Goal: Communication & Community: Participate in discussion

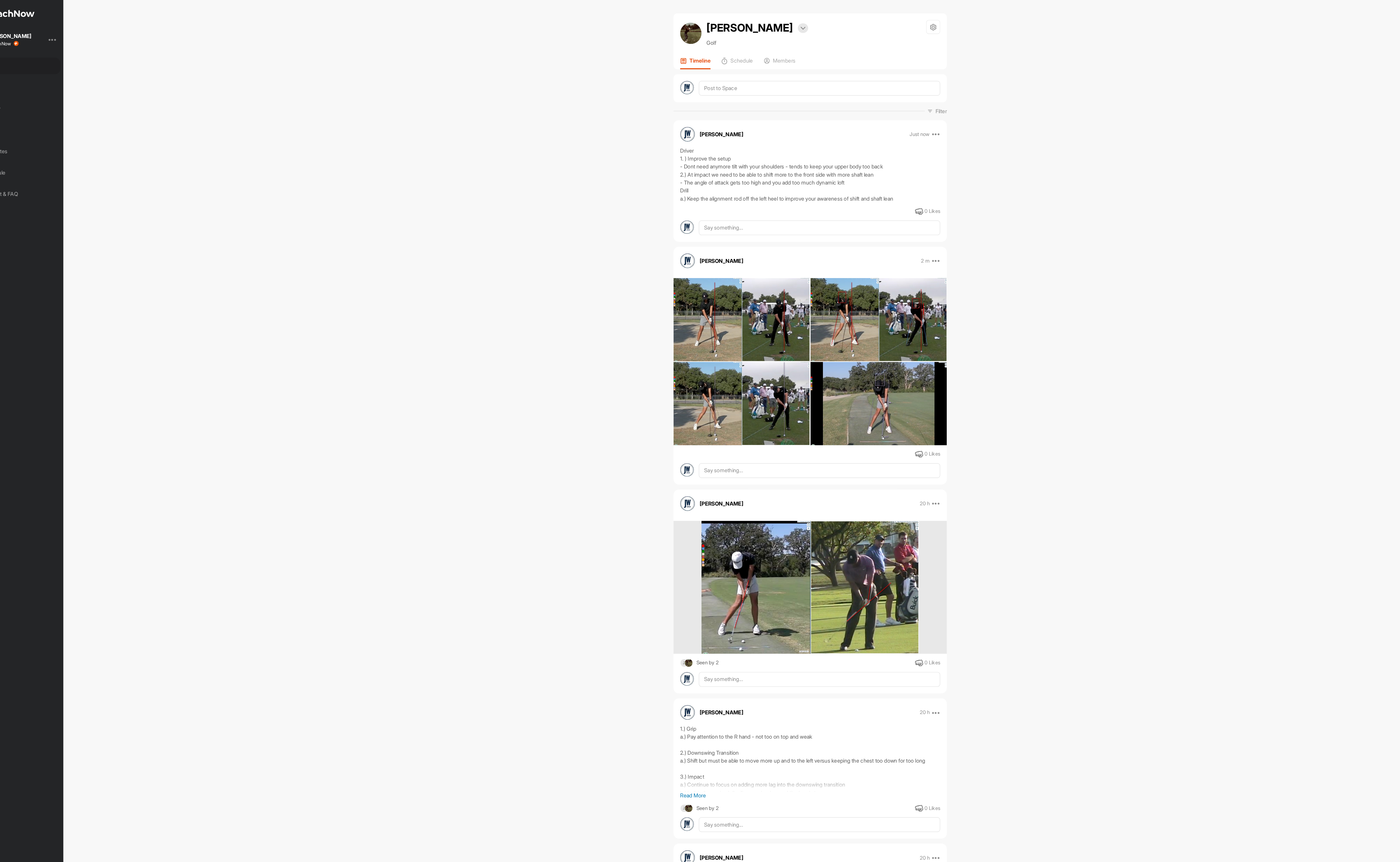
click at [831, 279] on img at bounding box center [804, 280] width 120 height 73
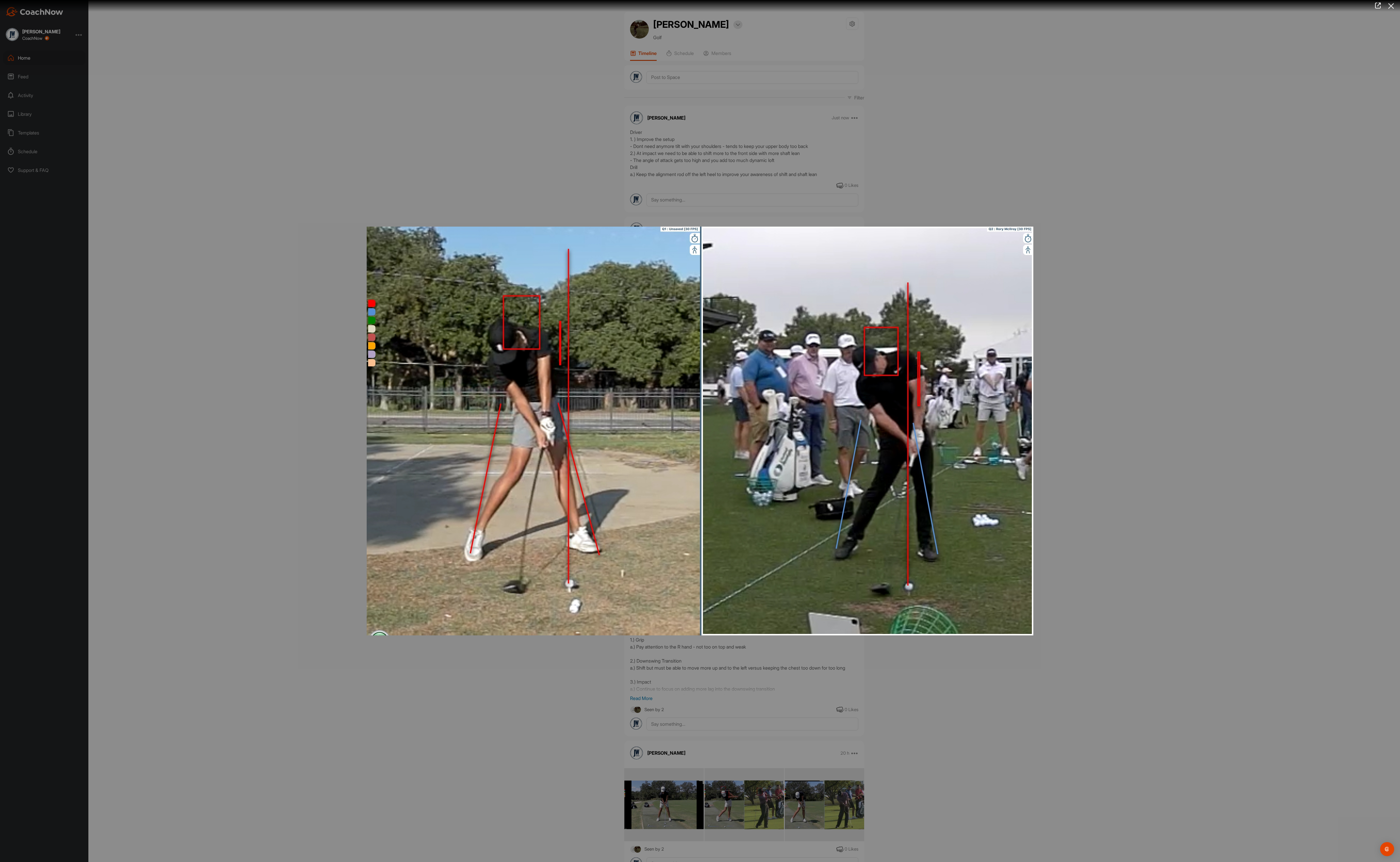
click at [1391, 8] on icon at bounding box center [1391, 6] width 14 height 11
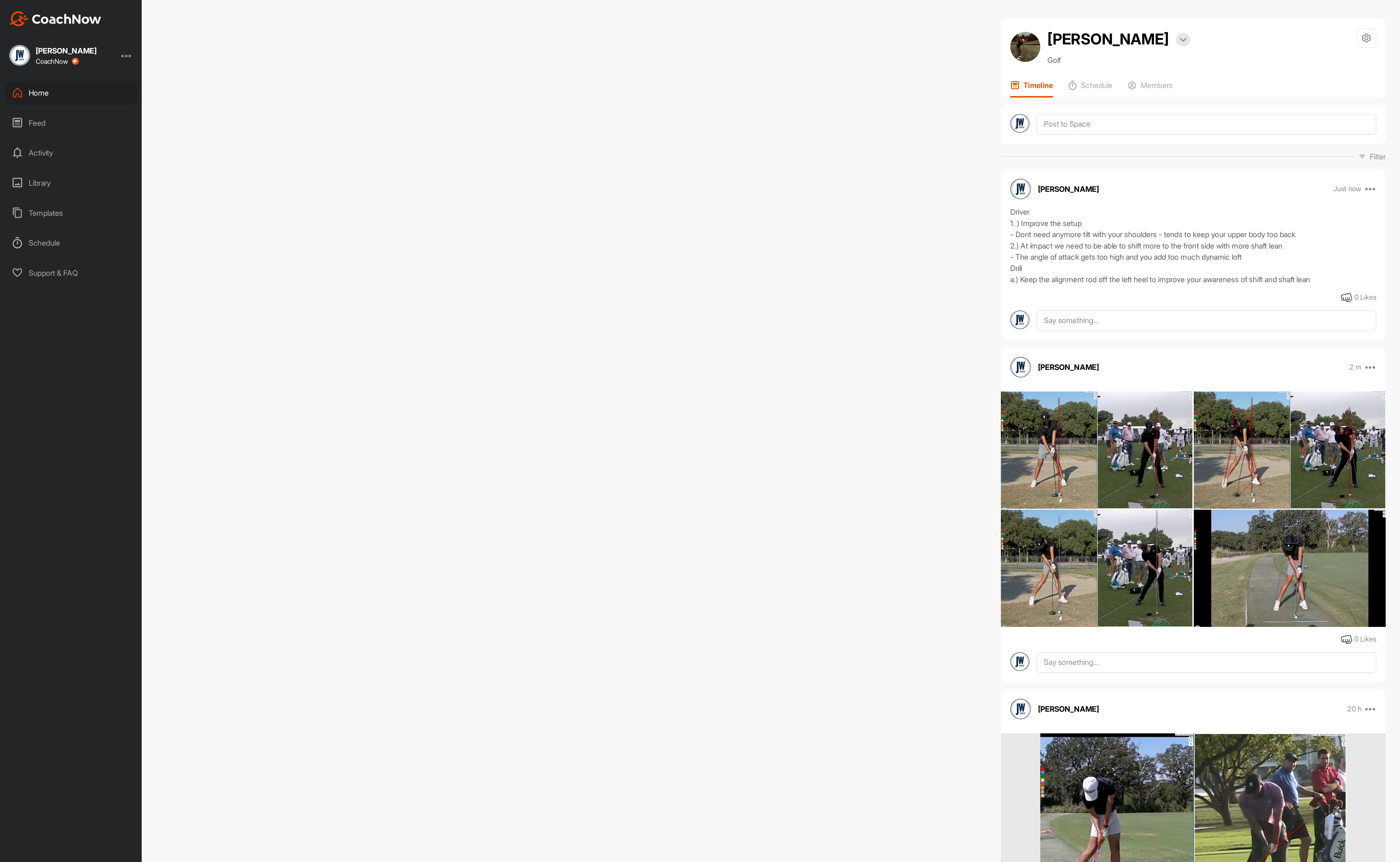
click at [33, 58] on div "Home" at bounding box center [45, 58] width 83 height 15
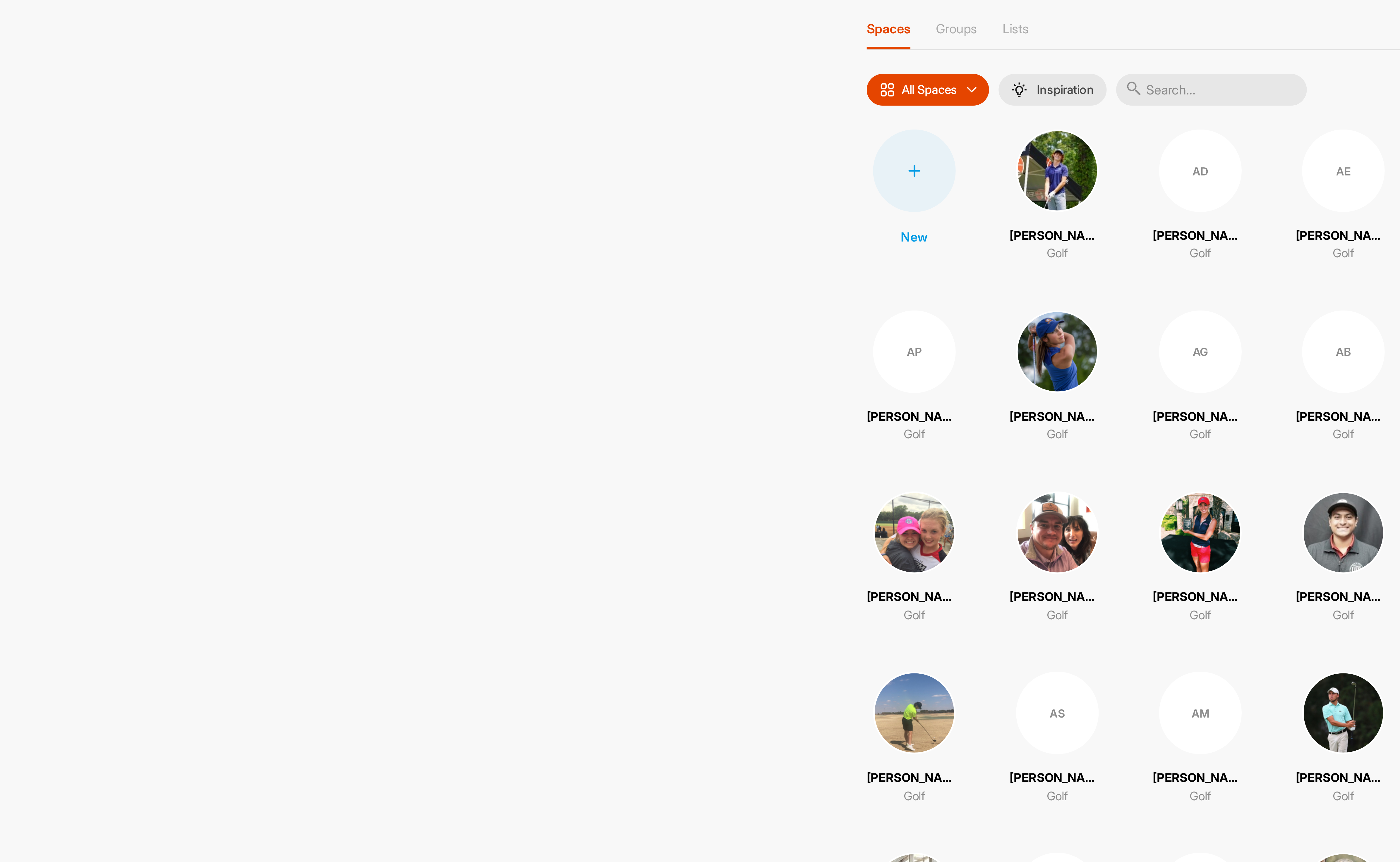
click at [745, 64] on input "text" at bounding box center [751, 60] width 70 height 12
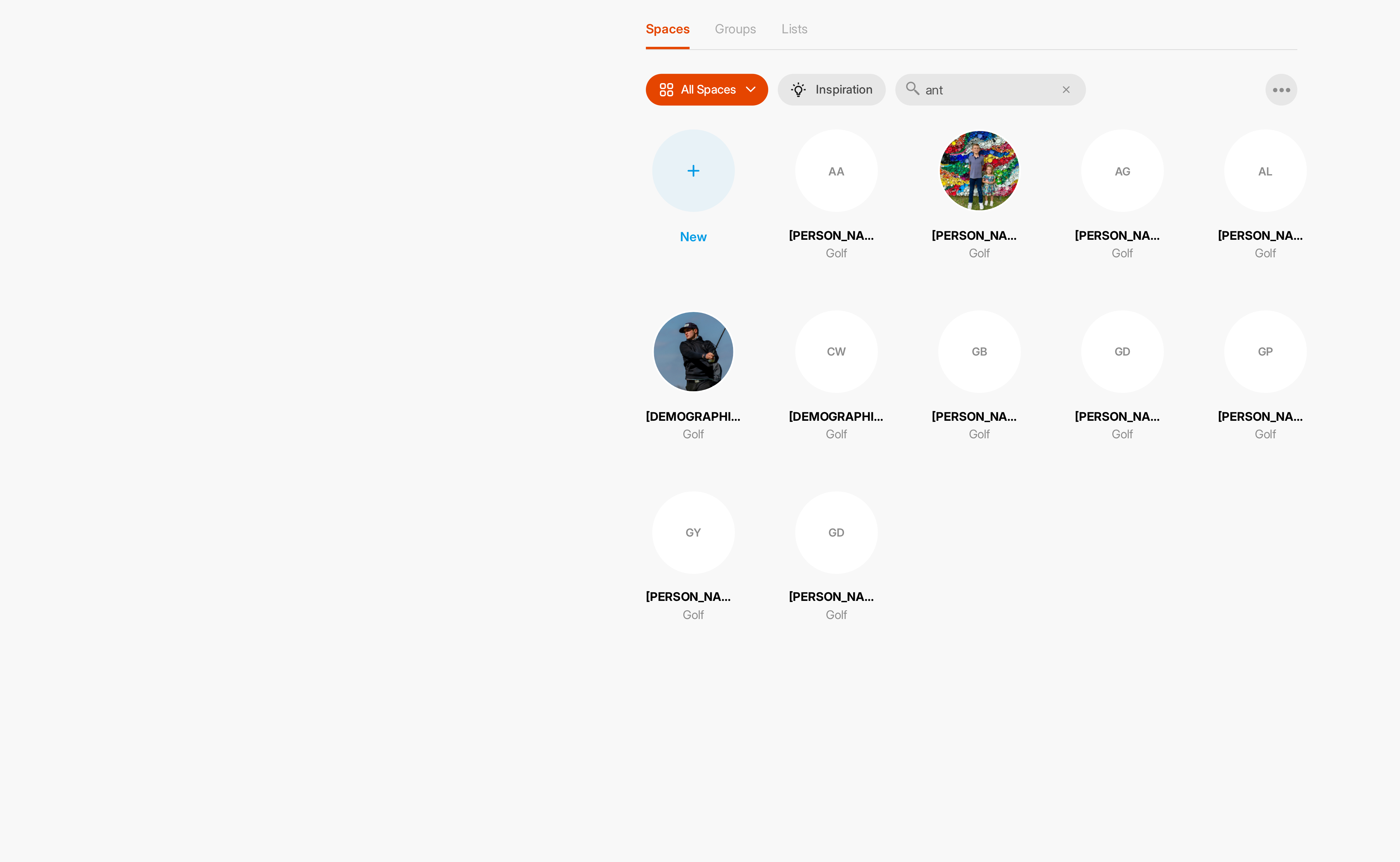
type input "ant"
click at [848, 92] on div "AL" at bounding box center [853, 89] width 30 height 30
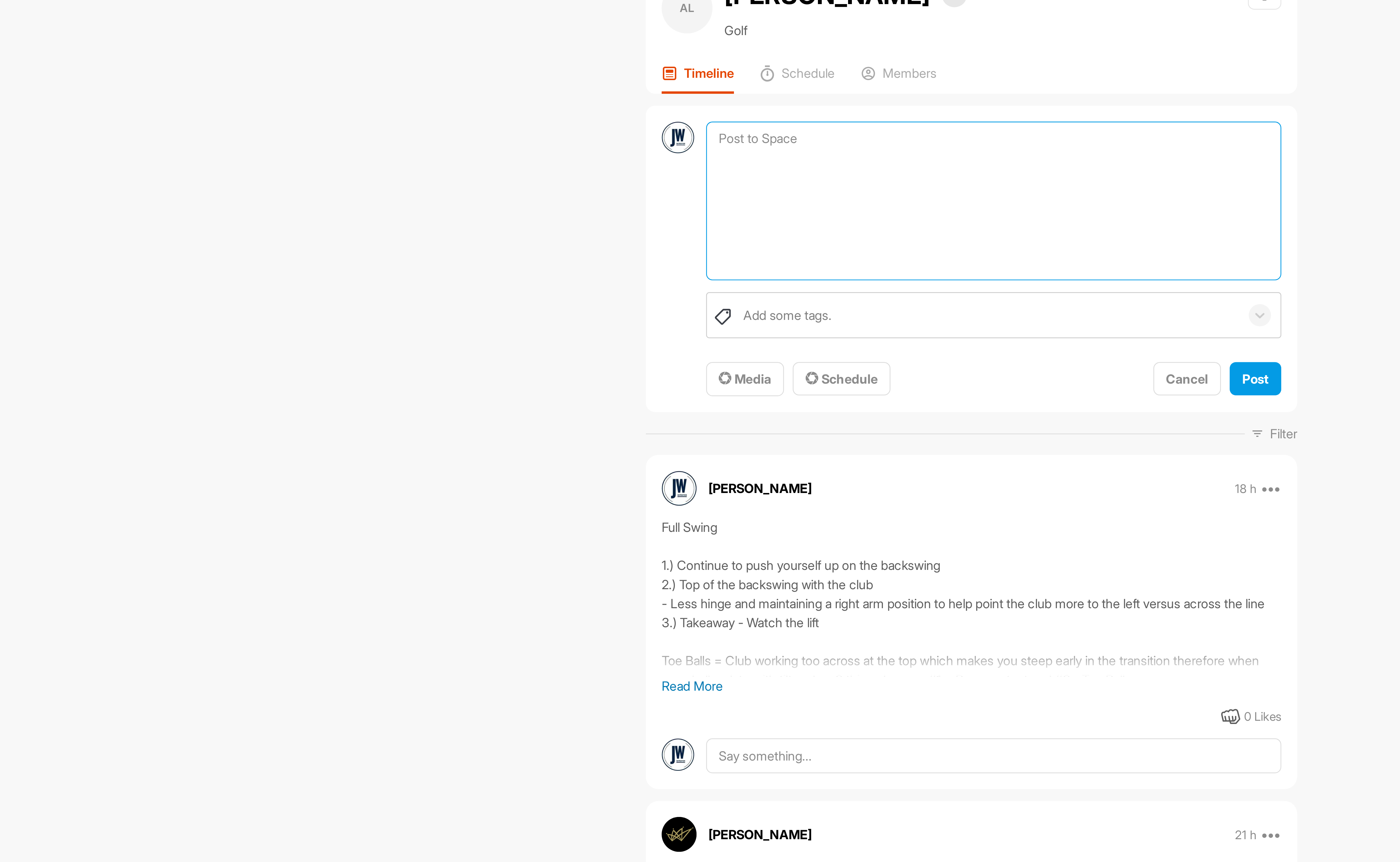
click at [679, 80] on textarea at bounding box center [752, 100] width 212 height 59
click at [660, 166] on span "Media" at bounding box center [661, 166] width 20 height 6
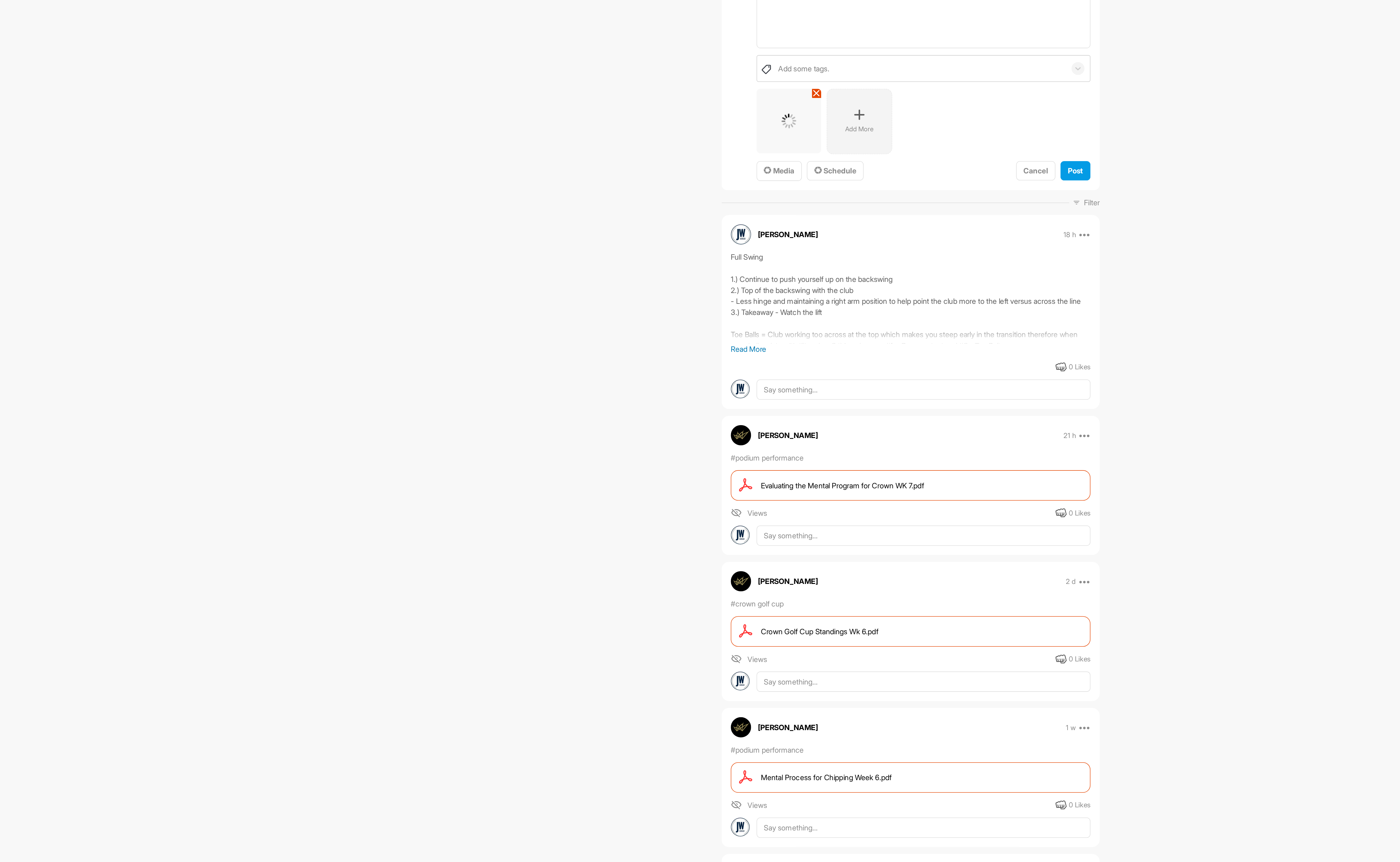
click at [710, 186] on div "Add More" at bounding box center [711, 176] width 41 height 41
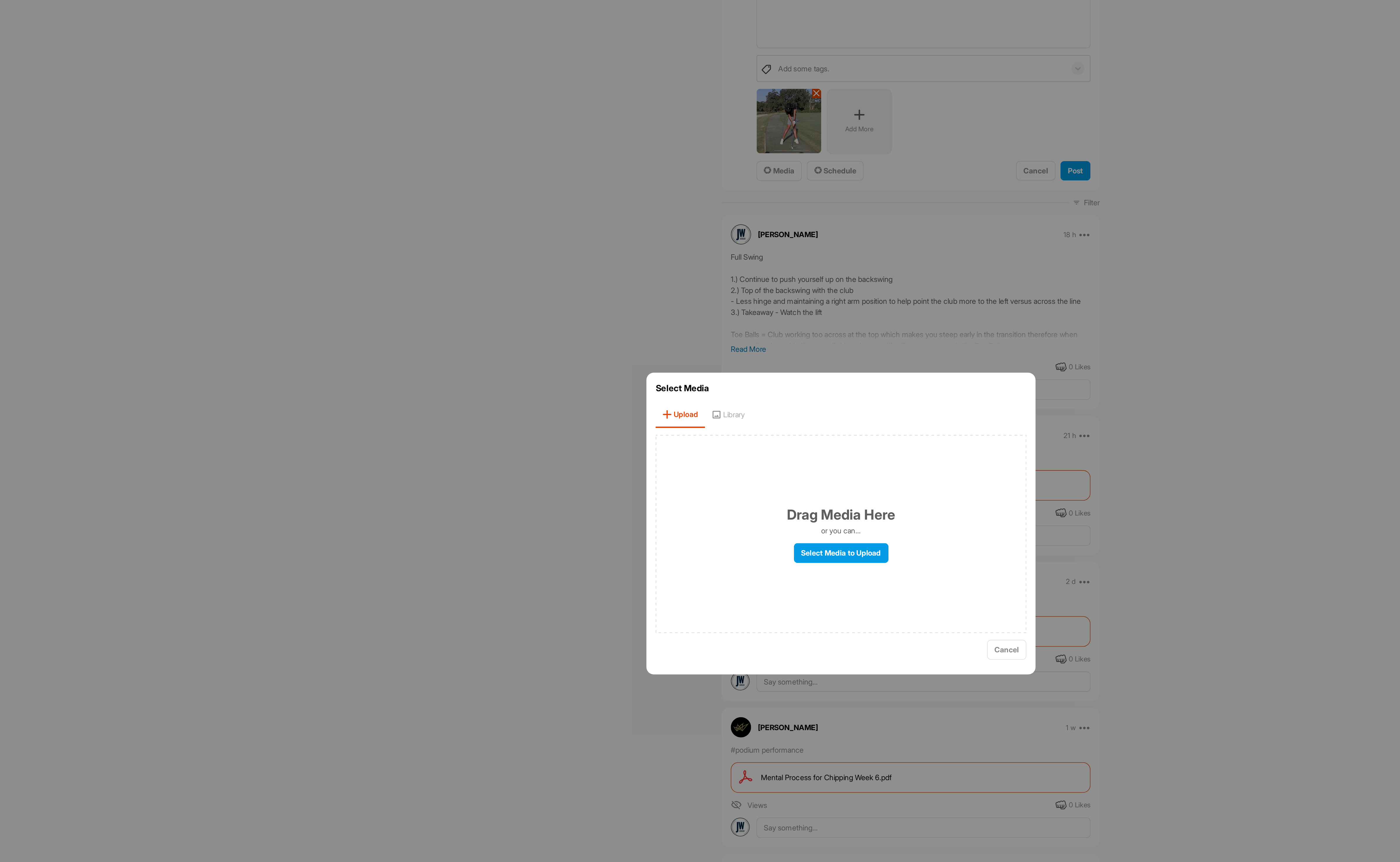
click at [679, 158] on div at bounding box center [700, 431] width 1400 height 862
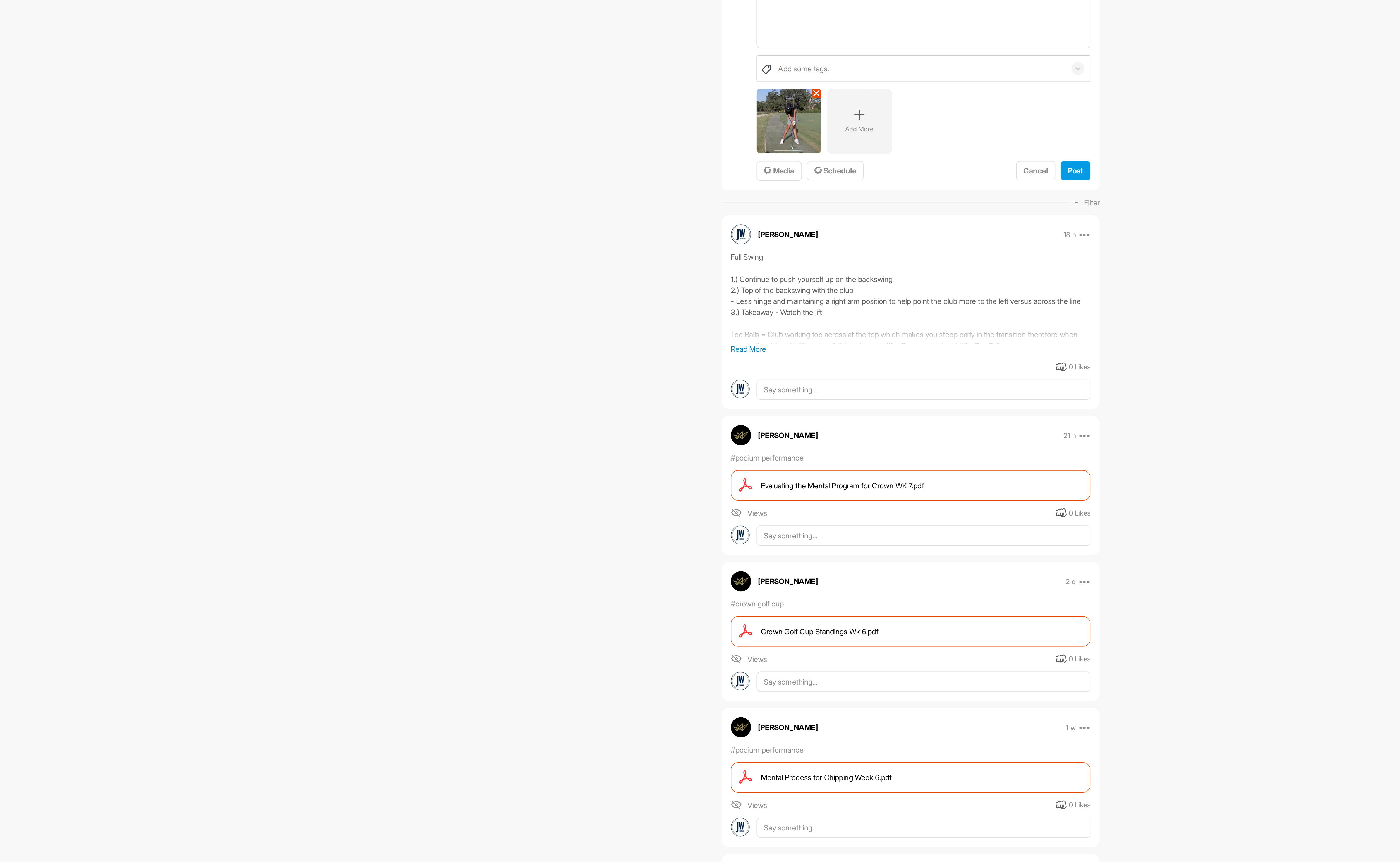
click at [679, 163] on img at bounding box center [666, 175] width 41 height 41
click at [682, 165] on img at bounding box center [666, 175] width 41 height 41
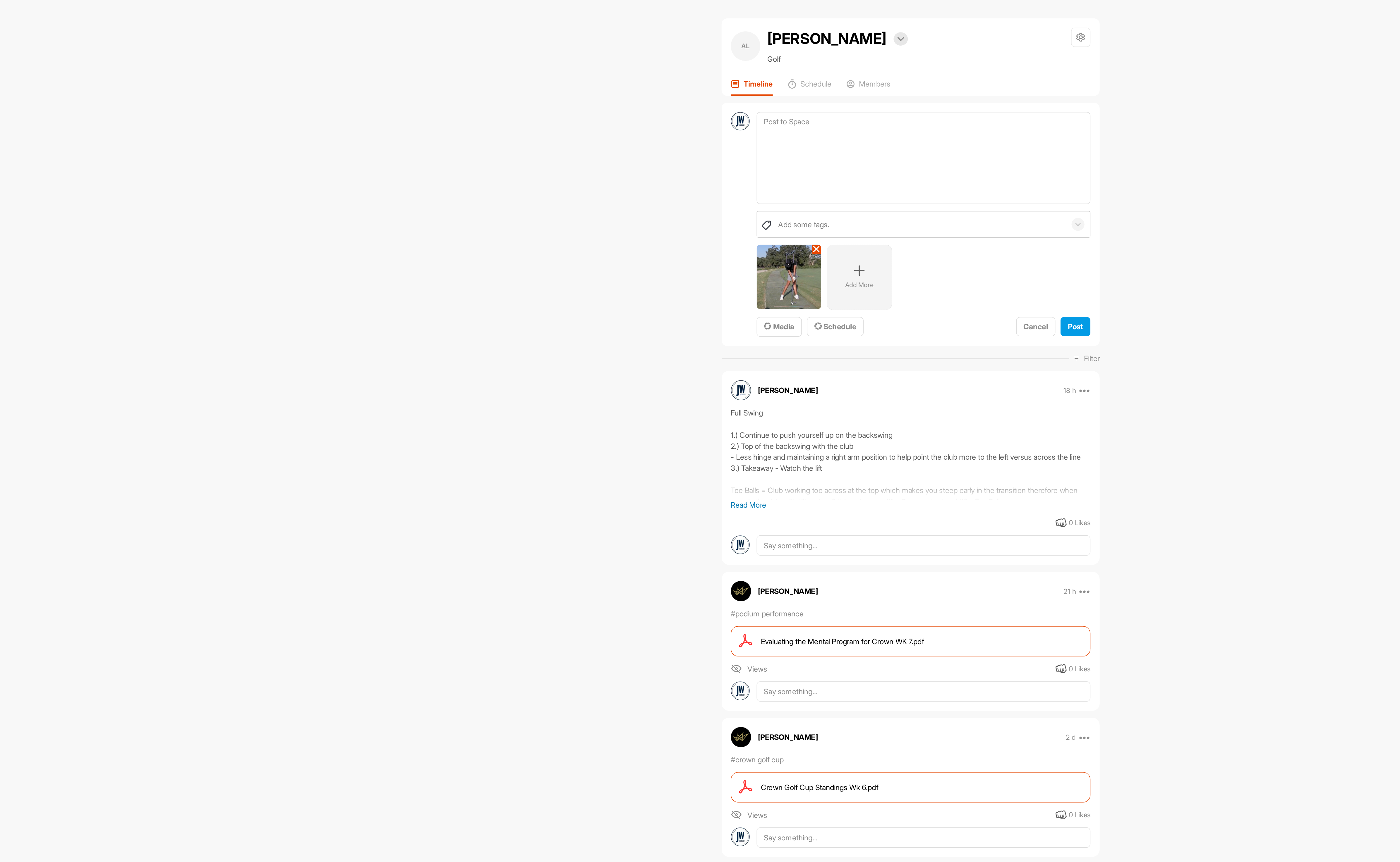
click at [682, 160] on icon at bounding box center [684, 158] width 5 height 5
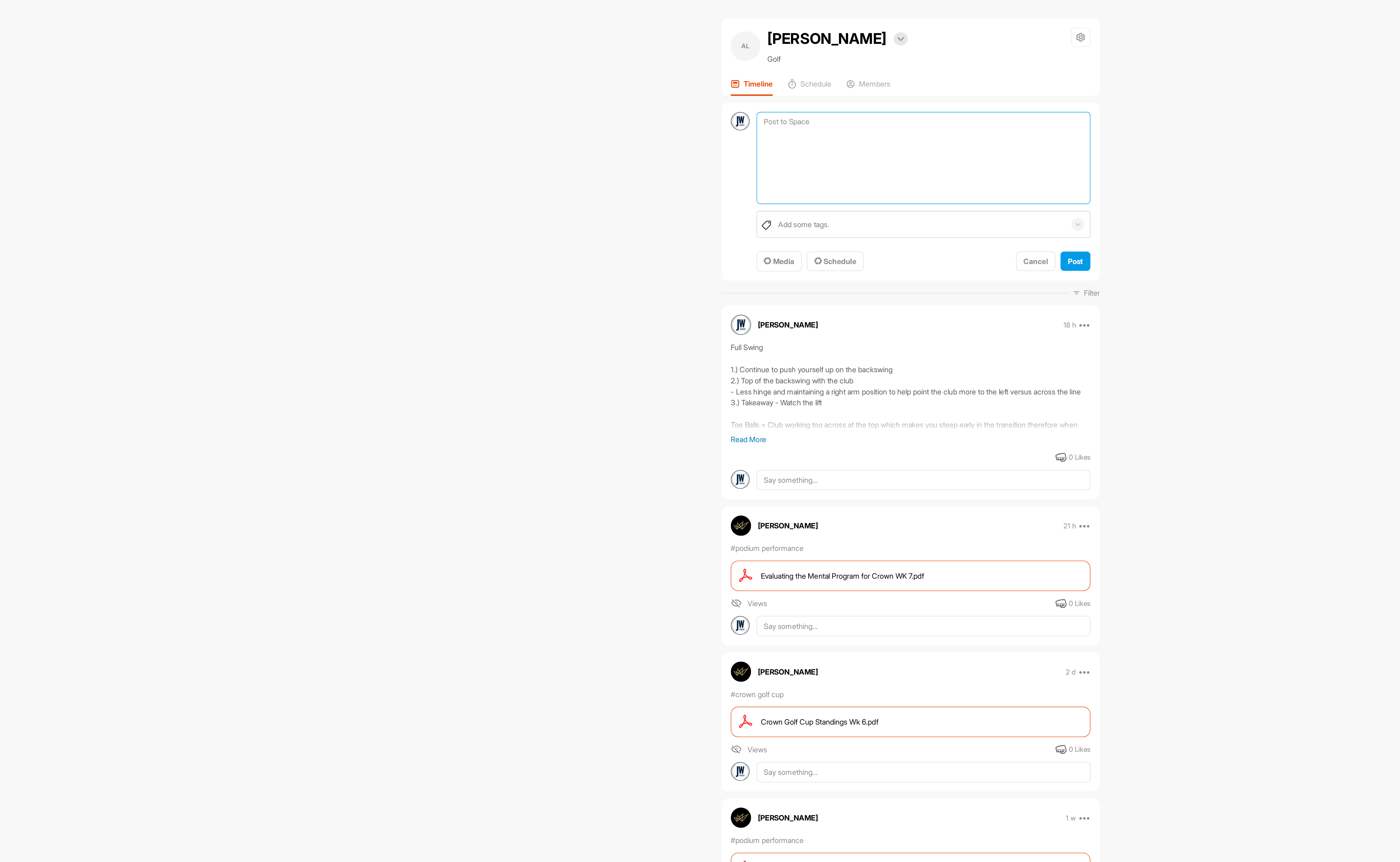
click at [679, 112] on textarea at bounding box center [752, 100] width 212 height 59
click at [667, 168] on button "Media" at bounding box center [660, 166] width 29 height 12
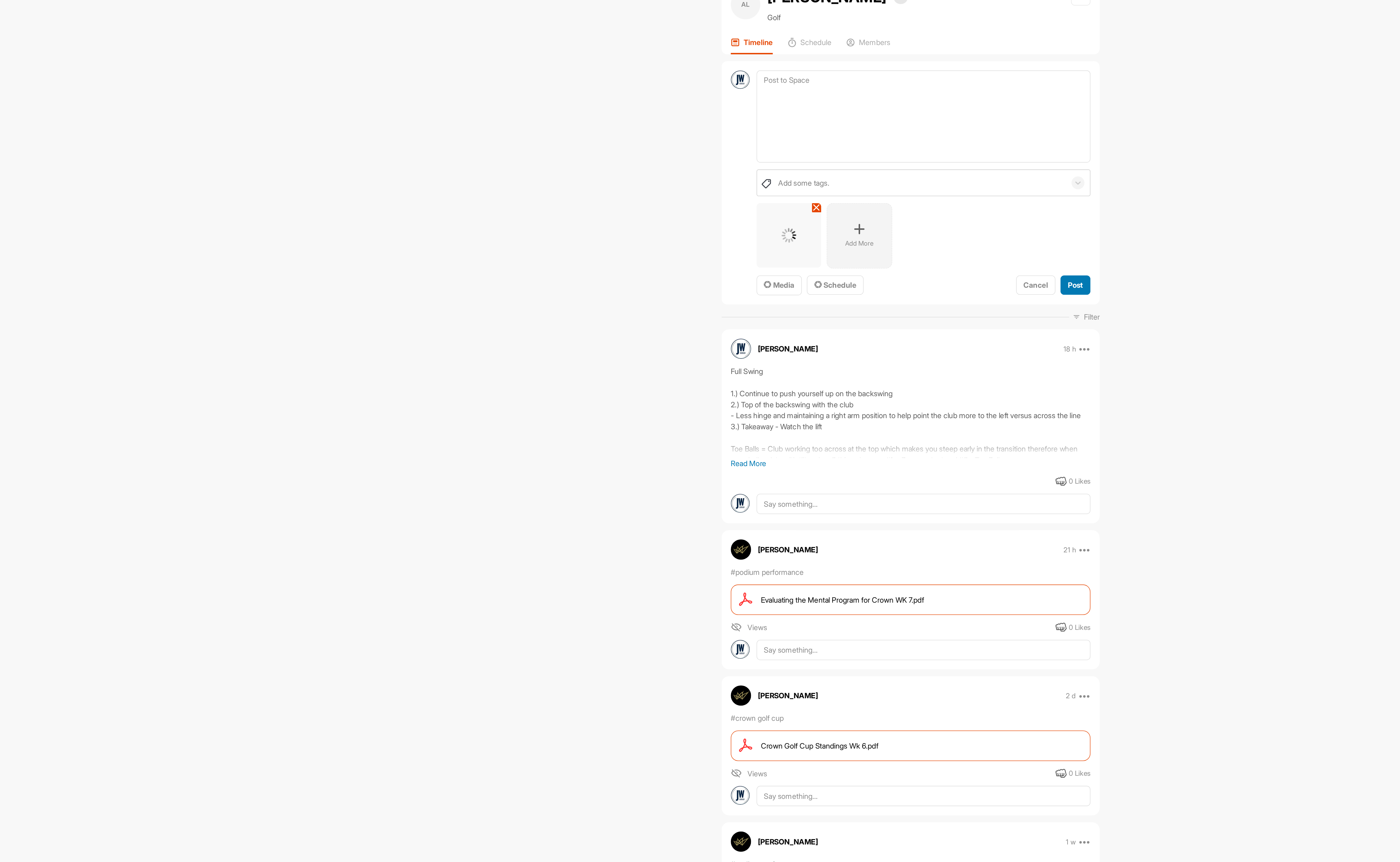
click at [849, 209] on button "Post" at bounding box center [848, 207] width 19 height 12
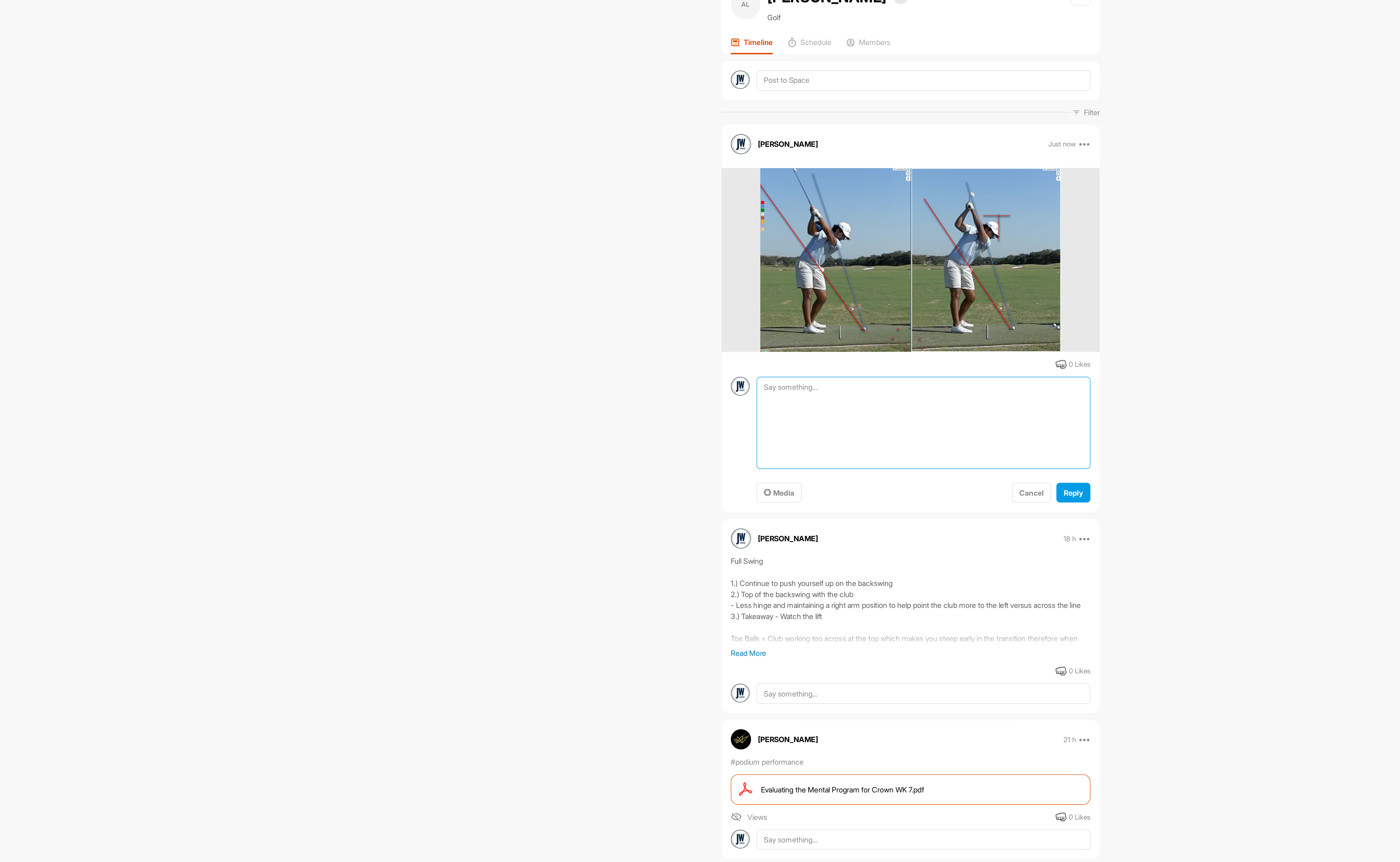
click at [705, 272] on textarea at bounding box center [752, 295] width 212 height 59
click at [704, 273] on textarea at bounding box center [752, 295] width 212 height 59
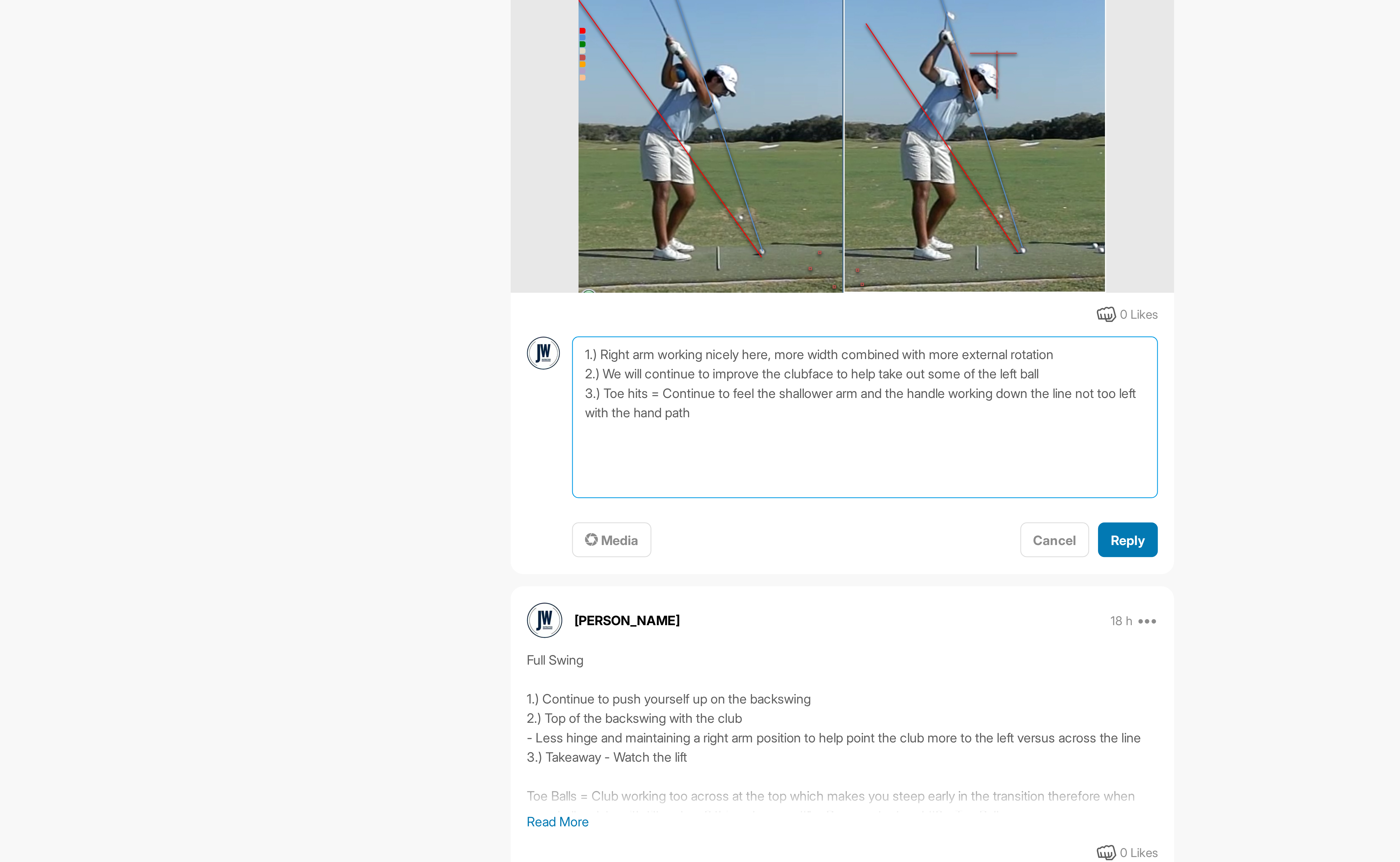
type textarea "1.) Right arm working nicely here, more width combined with more external rotat…"
click at [841, 339] on span "Reply" at bounding box center [847, 339] width 12 height 6
